Goal: Task Accomplishment & Management: Manage account settings

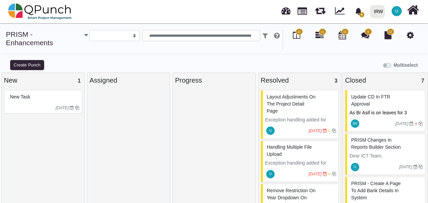
select select
click at [288, 103] on span "Layout adjustments on the Project Detail page" at bounding box center [291, 104] width 49 height 20
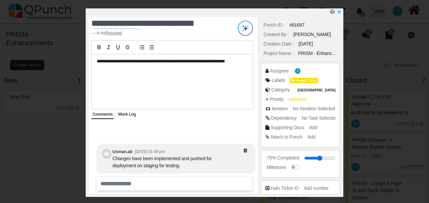
click at [127, 115] on span "Work Log" at bounding box center [127, 114] width 18 height 5
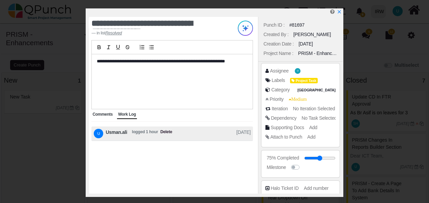
click at [106, 114] on span "Comments" at bounding box center [102, 114] width 20 height 5
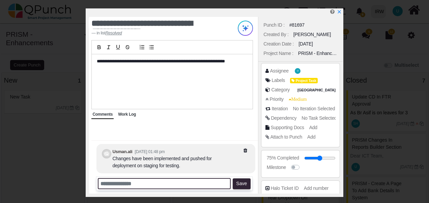
click at [117, 185] on input "text" at bounding box center [164, 183] width 133 height 11
type input "**********"
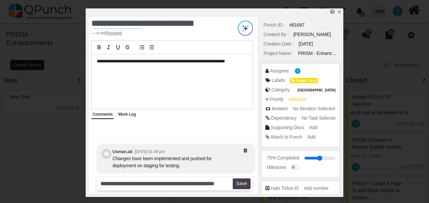
scroll to position [0, 0]
click at [244, 186] on button "Save" at bounding box center [242, 183] width 18 height 11
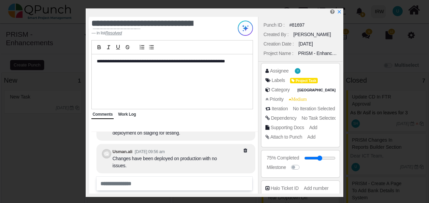
click at [341, 123] on div "Assignee U Labels Project Task Category [GEOGRAPHIC_DATA] Priority Medium Itera…" at bounding box center [300, 105] width 84 height 87
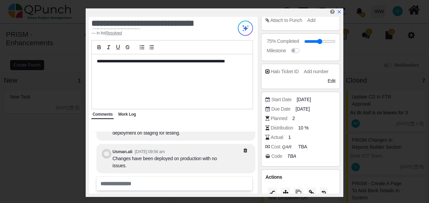
scroll to position [126, 0]
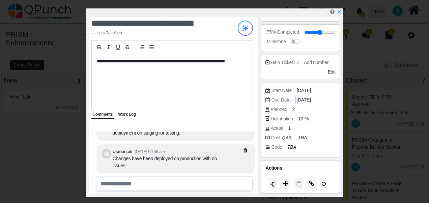
click at [309, 96] on span "[DATE]" at bounding box center [303, 99] width 14 height 7
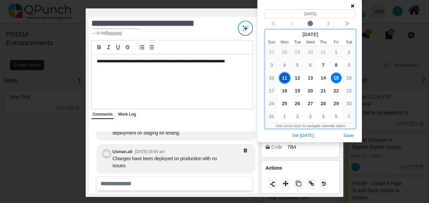
click at [339, 78] on span "15" at bounding box center [336, 78] width 11 height 11
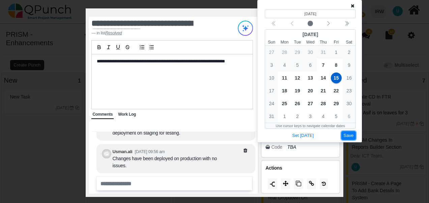
click at [348, 136] on button "Save" at bounding box center [348, 135] width 15 height 9
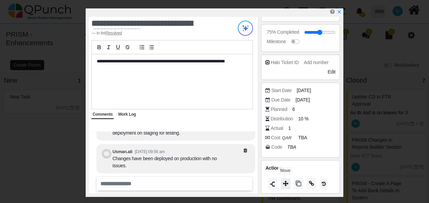
click at [284, 183] on icon at bounding box center [285, 183] width 5 height 5
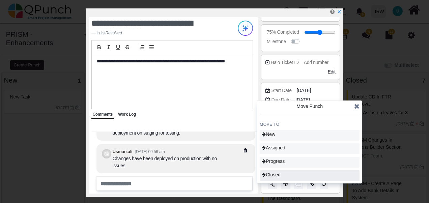
click at [285, 175] on div "Closed" at bounding box center [310, 175] width 100 height 11
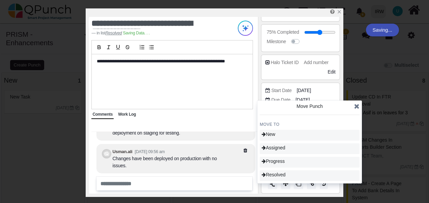
type input "***"
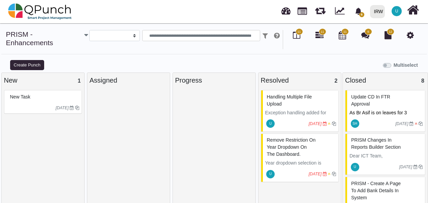
click at [288, 100] on div "handling Multiple file upload" at bounding box center [300, 101] width 71 height 18
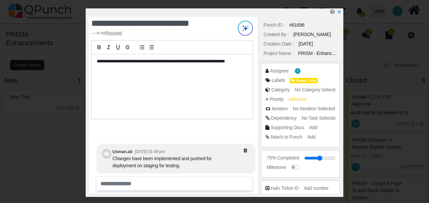
click at [341, 127] on div "Assignee U Labels Project Task Category No Category Selected Priority Medium It…" at bounding box center [300, 105] width 84 height 87
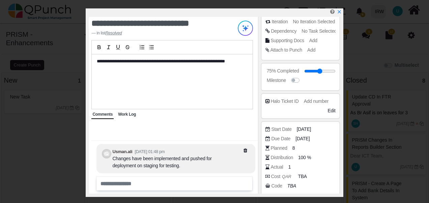
scroll to position [126, 0]
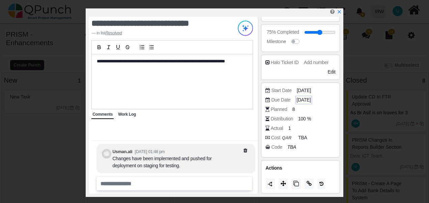
click at [310, 99] on span "[DATE]" at bounding box center [303, 99] width 14 height 7
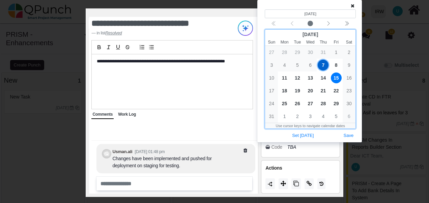
click at [336, 79] on span "15" at bounding box center [336, 78] width 11 height 11
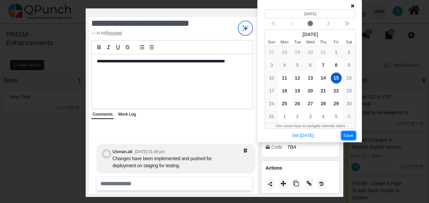
click at [349, 137] on button "Save" at bounding box center [348, 135] width 15 height 9
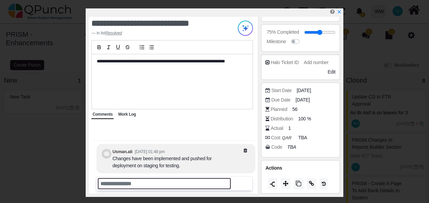
click at [115, 180] on input "text" at bounding box center [164, 183] width 133 height 11
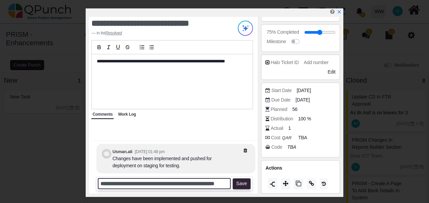
scroll to position [0, 18]
type input "**********"
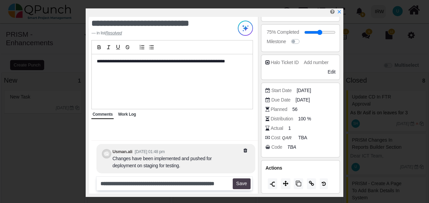
scroll to position [0, 0]
click at [242, 179] on button "Save" at bounding box center [242, 183] width 18 height 11
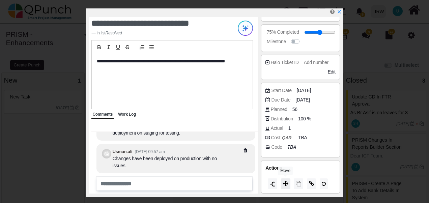
click at [286, 184] on icon at bounding box center [285, 183] width 5 height 5
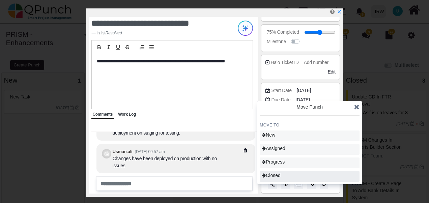
click at [285, 176] on div "Closed" at bounding box center [310, 176] width 100 height 11
type input "***"
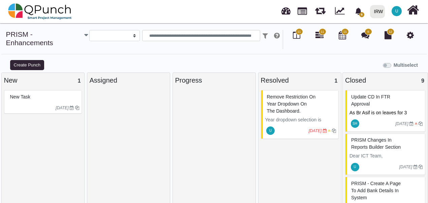
click at [287, 103] on span "Remove restriction on Year dropdown on the Dashboard." at bounding box center [291, 104] width 49 height 20
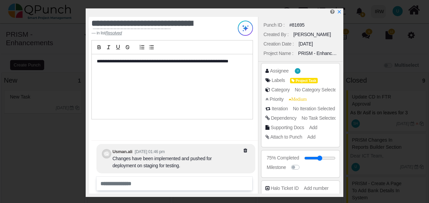
click at [342, 130] on div "Punch ID : #81695 Created By : [PERSON_NAME] Creation Date : [DATE] Project Nam…" at bounding box center [300, 105] width 84 height 177
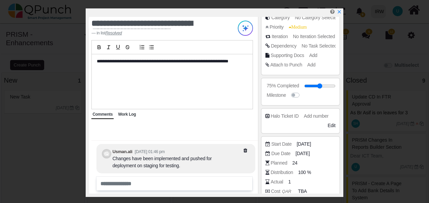
scroll to position [126, 0]
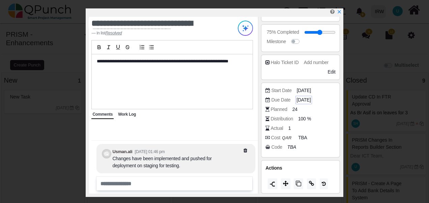
click at [307, 102] on span "[DATE]" at bounding box center [303, 99] width 14 height 7
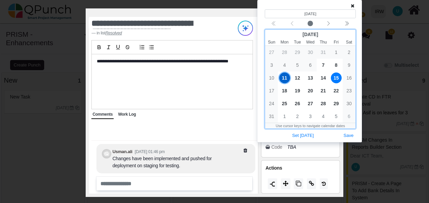
click at [338, 76] on span "15" at bounding box center [336, 78] width 11 height 11
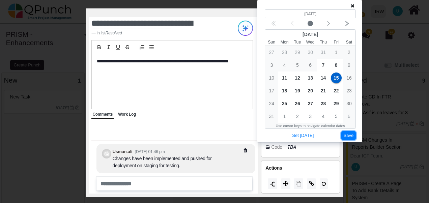
click at [348, 137] on button "Save" at bounding box center [348, 135] width 15 height 9
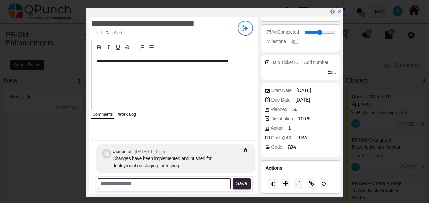
click at [113, 180] on input "text" at bounding box center [164, 183] width 133 height 11
type input "**********"
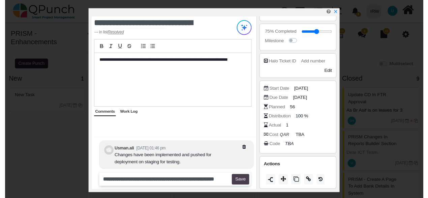
scroll to position [0, 0]
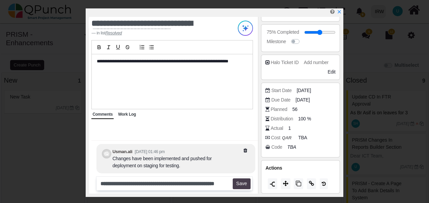
click at [243, 186] on button "Save" at bounding box center [242, 183] width 18 height 11
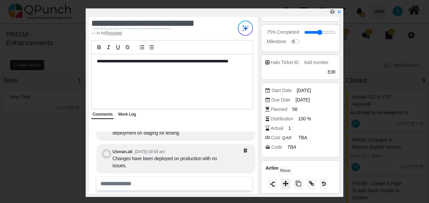
click at [283, 183] on icon at bounding box center [285, 183] width 5 height 5
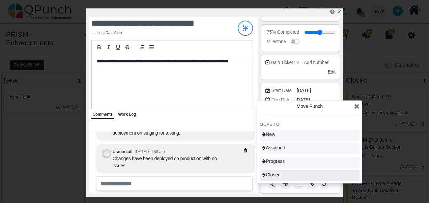
click at [281, 175] on span "Closed" at bounding box center [271, 174] width 19 height 5
type input "***"
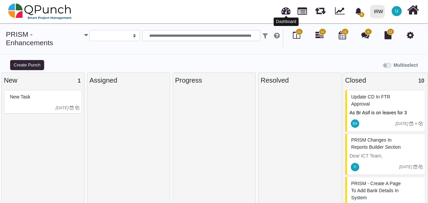
click at [286, 14] on link at bounding box center [286, 9] width 9 height 11
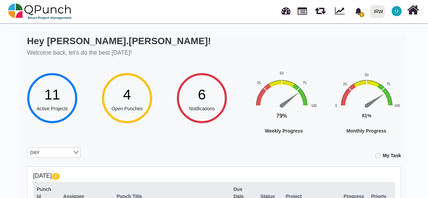
scroll to position [0, 3]
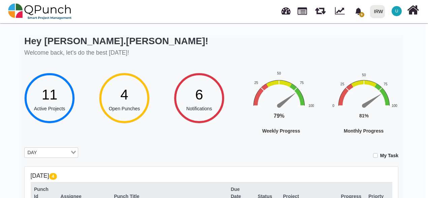
click at [324, 55] on div "Hey [PERSON_NAME].[PERSON_NAME]! Welcome back, let's do the best [DATE]!" at bounding box center [211, 46] width 374 height 23
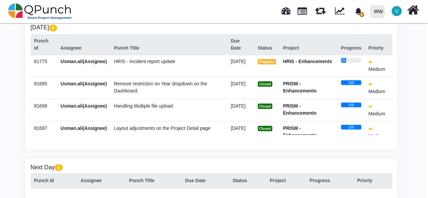
scroll to position [0, 0]
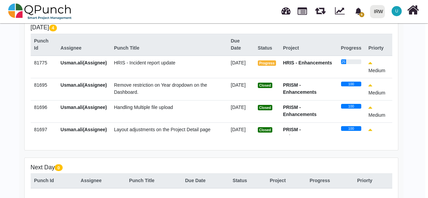
click at [141, 65] on span "HRIS - Incident report update" at bounding box center [144, 62] width 61 height 5
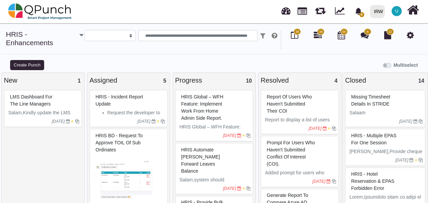
select select
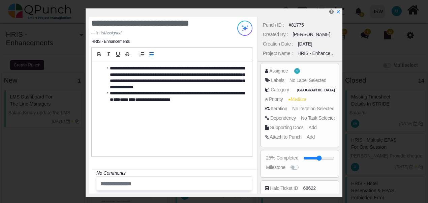
click at [129, 101] on li "**********" at bounding box center [174, 96] width 140 height 12
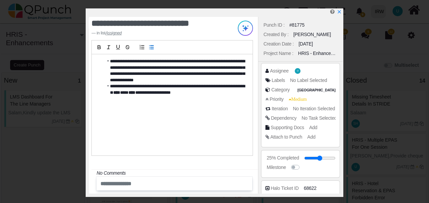
click at [341, 125] on div "Assignee U Labels No Label Selected Category [GEOGRAPHIC_DATA] Priority Medium …" at bounding box center [300, 105] width 84 height 87
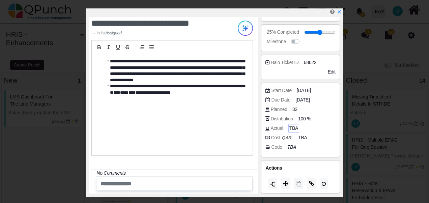
click at [295, 125] on span "TBA" at bounding box center [293, 128] width 9 height 7
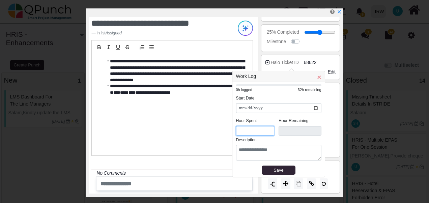
drag, startPoint x: 246, startPoint y: 131, endPoint x: 235, endPoint y: 132, distance: 10.9
click at [235, 132] on div "**********" at bounding box center [278, 129] width 92 height 95
type input "*"
type input "****"
type input "*"
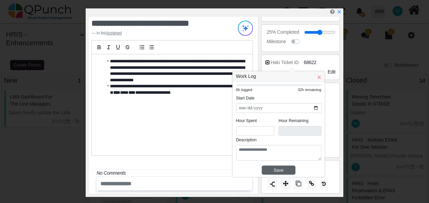
click at [273, 169] on div "Save" at bounding box center [278, 170] width 29 height 7
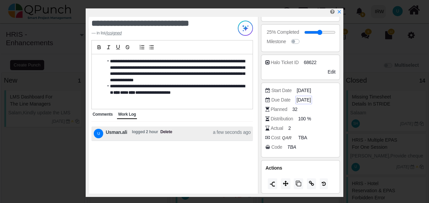
click at [308, 98] on span "[DATE]" at bounding box center [303, 99] width 14 height 7
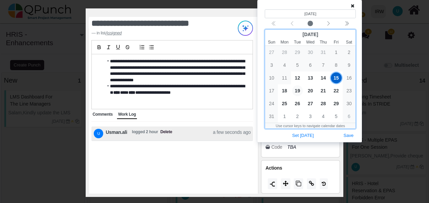
click at [299, 90] on span "19" at bounding box center [297, 90] width 11 height 11
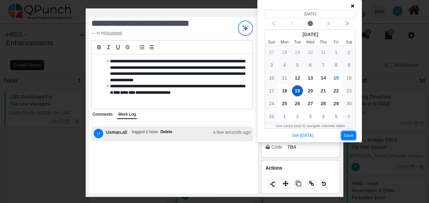
click at [353, 136] on button "Save" at bounding box center [348, 135] width 15 height 9
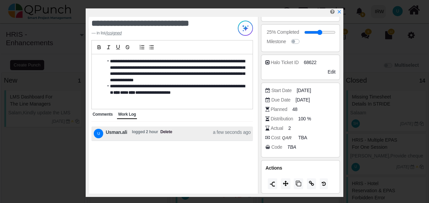
click at [103, 113] on span "Comments" at bounding box center [102, 114] width 20 height 5
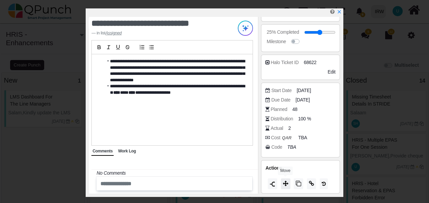
click at [286, 185] on icon at bounding box center [285, 183] width 5 height 5
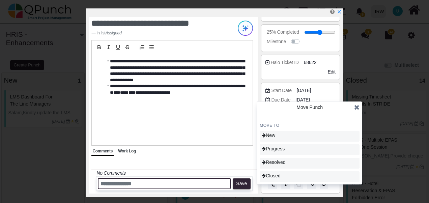
click at [116, 185] on input "text" at bounding box center [164, 183] width 133 height 11
type input "**********"
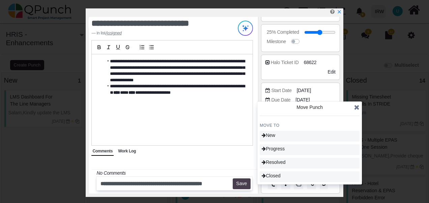
click at [236, 187] on button "Save" at bounding box center [242, 183] width 18 height 11
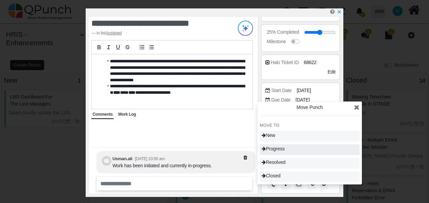
click at [285, 151] on span "Progress" at bounding box center [273, 148] width 23 height 5
type input "**"
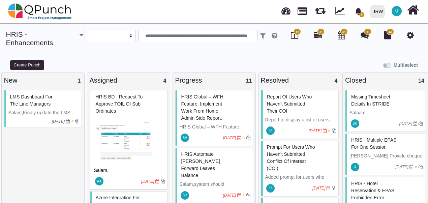
click at [285, 101] on span "Report of users who haven't submitted their COI" at bounding box center [289, 104] width 45 height 20
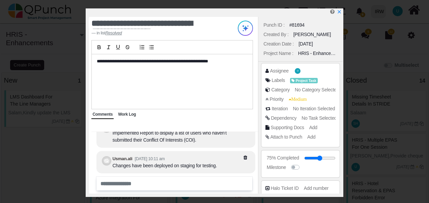
click at [341, 125] on div "Assignee U Labels Project Task Category No Category Selected Priority Medium It…" at bounding box center [300, 105] width 84 height 87
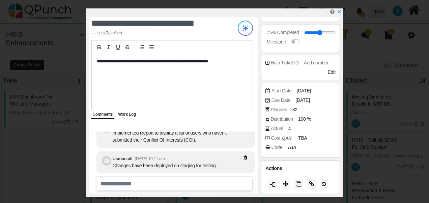
scroll to position [126, 0]
click at [302, 99] on span "[DATE]" at bounding box center [303, 99] width 14 height 7
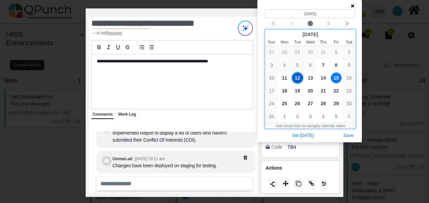
click at [338, 78] on span "15" at bounding box center [336, 78] width 11 height 11
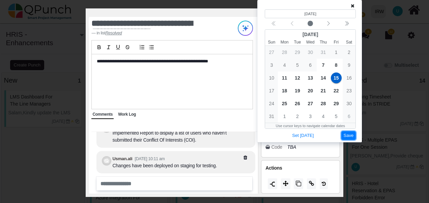
click at [349, 137] on button "Save" at bounding box center [348, 135] width 15 height 9
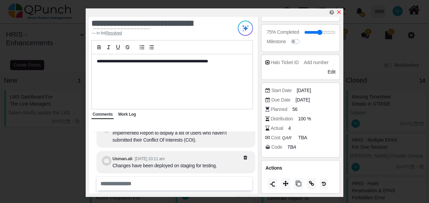
click at [337, 11] on icon "x" at bounding box center [339, 12] width 4 height 4
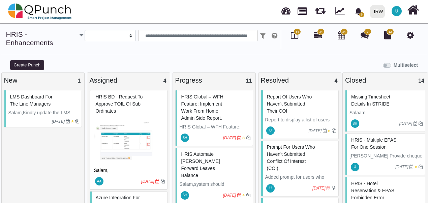
click at [283, 150] on span "prompt for users who haven't submitted Conflict of Interest (COI)." at bounding box center [291, 157] width 48 height 27
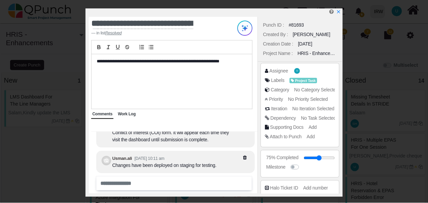
scroll to position [126, 0]
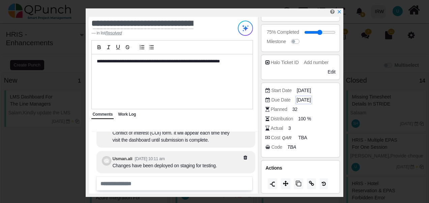
click at [308, 98] on span "[DATE]" at bounding box center [303, 99] width 14 height 7
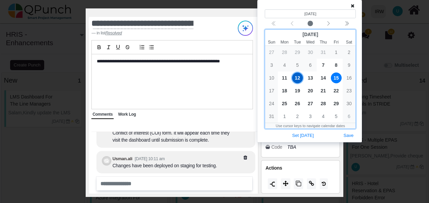
click at [337, 78] on span "15" at bounding box center [336, 78] width 11 height 11
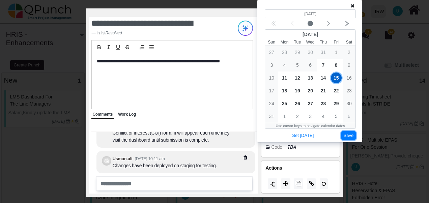
click at [350, 136] on button "Save" at bounding box center [348, 135] width 15 height 9
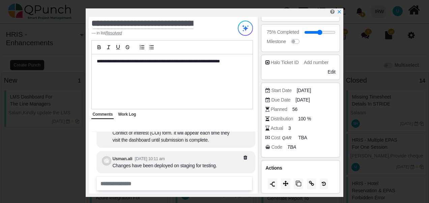
click at [123, 117] on div "Work Log" at bounding box center [127, 114] width 20 height 9
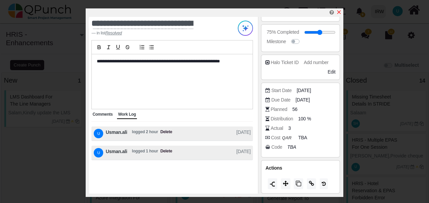
click at [339, 14] on icon "x" at bounding box center [338, 11] width 5 height 5
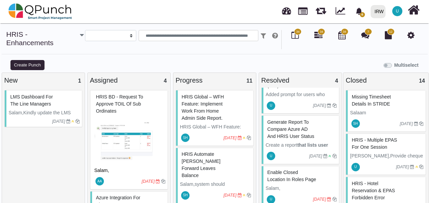
scroll to position [89, 0]
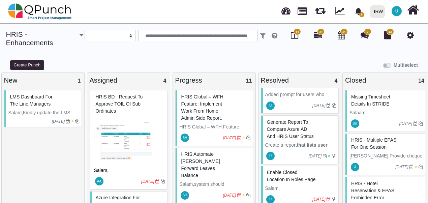
click at [317, 167] on div "enable closed location in roles page" at bounding box center [300, 176] width 71 height 18
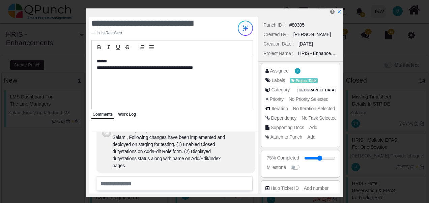
click at [130, 116] on span "Work Log" at bounding box center [127, 114] width 18 height 5
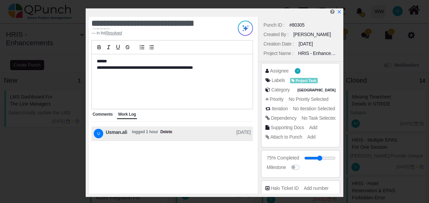
click at [103, 115] on span "Comments" at bounding box center [102, 114] width 20 height 5
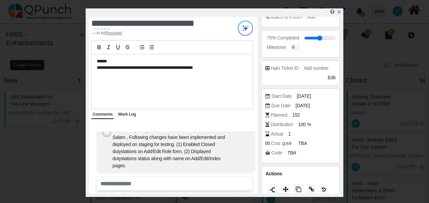
scroll to position [126, 0]
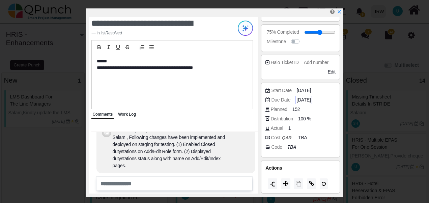
click at [307, 98] on span "[DATE]" at bounding box center [303, 99] width 14 height 7
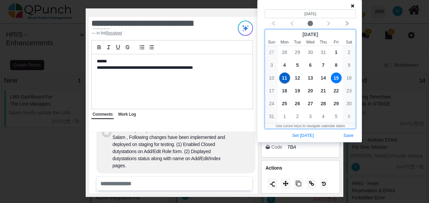
click at [338, 79] on span "15" at bounding box center [336, 78] width 11 height 11
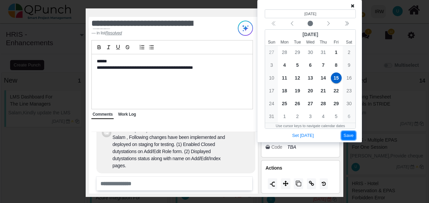
click at [348, 136] on button "Save" at bounding box center [348, 135] width 15 height 9
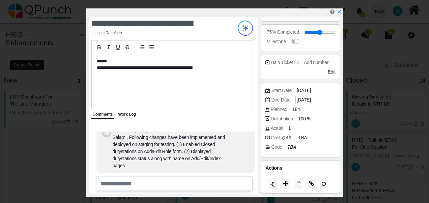
click at [311, 97] on span "[DATE]" at bounding box center [303, 99] width 14 height 7
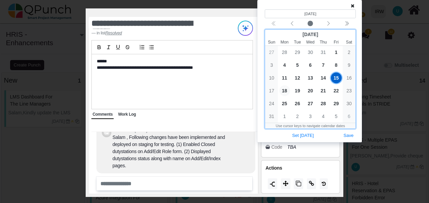
click at [285, 91] on span "18" at bounding box center [284, 90] width 11 height 11
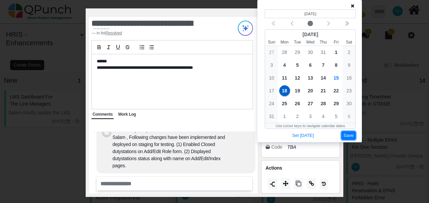
click at [349, 134] on button "Save" at bounding box center [348, 135] width 15 height 9
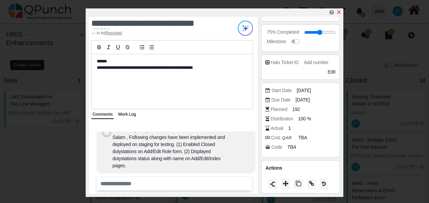
click at [339, 12] on icon "x" at bounding box center [338, 11] width 5 height 5
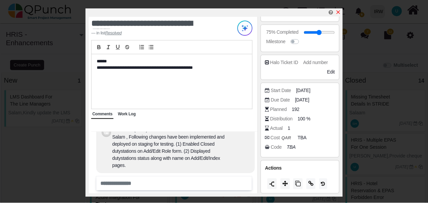
scroll to position [89, 0]
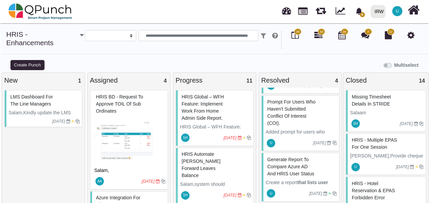
scroll to position [40, 0]
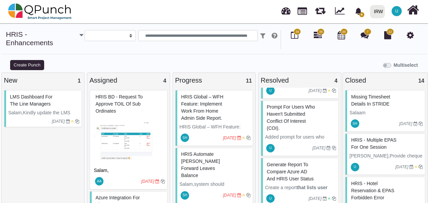
click at [284, 118] on span "prompt for users who haven't submitted Conflict of Interest (COI)." at bounding box center [291, 117] width 48 height 27
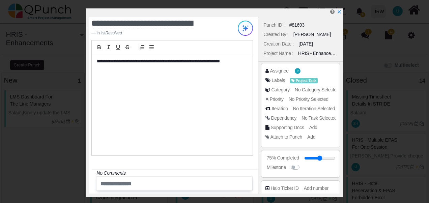
click at [341, 127] on div "Assignee U Labels Project Task Category No Category Selected Priority No Priori…" at bounding box center [300, 105] width 84 height 87
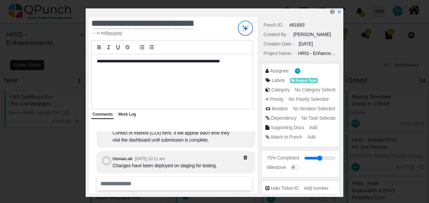
click at [341, 122] on div "Assignee U Labels Project Task Category No Category Selected Priority No Priori…" at bounding box center [300, 105] width 84 height 87
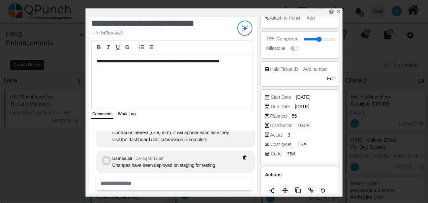
scroll to position [120, 0]
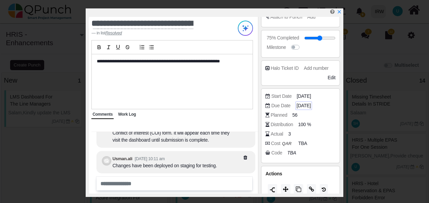
click at [306, 104] on span "[DATE]" at bounding box center [303, 105] width 14 height 7
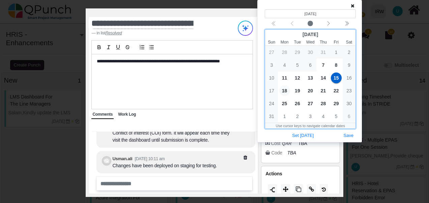
click at [285, 91] on span "18" at bounding box center [284, 90] width 11 height 11
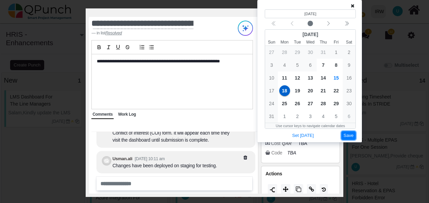
click at [351, 135] on button "Save" at bounding box center [348, 135] width 15 height 9
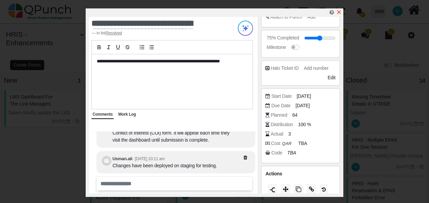
click at [338, 11] on icon "x" at bounding box center [338, 11] width 5 height 5
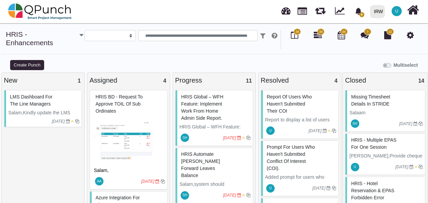
click at [278, 101] on span "Report of users who haven't submitted their COI" at bounding box center [289, 104] width 45 height 20
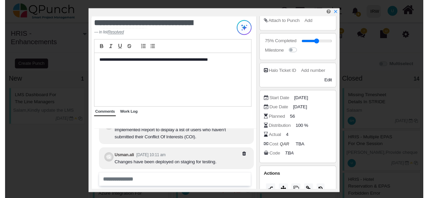
scroll to position [126, 0]
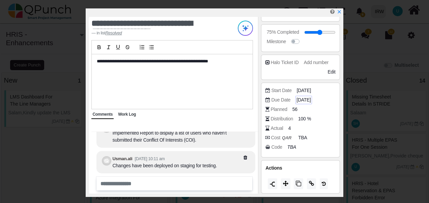
click at [308, 100] on span "[DATE]" at bounding box center [303, 99] width 14 height 7
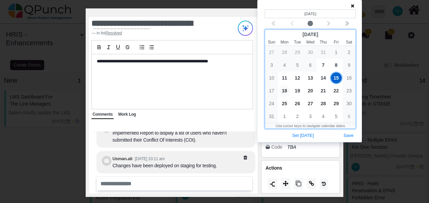
click at [283, 90] on span "18" at bounding box center [284, 90] width 11 height 11
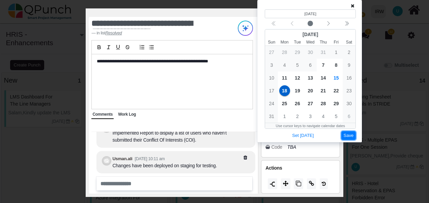
click at [348, 136] on button "Save" at bounding box center [348, 135] width 15 height 9
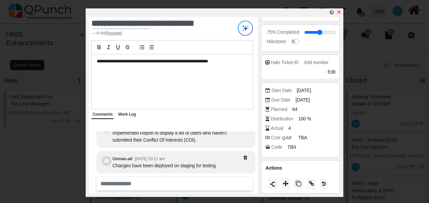
click at [339, 14] on icon "x" at bounding box center [338, 11] width 5 height 5
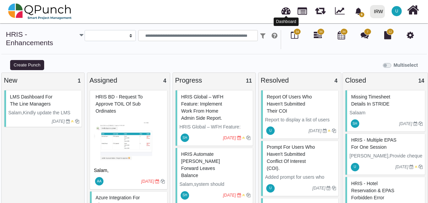
click at [285, 12] on link at bounding box center [286, 9] width 9 height 11
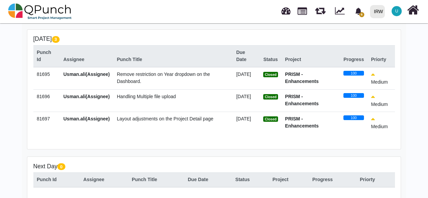
scroll to position [142, 0]
